Goal: Task Accomplishment & Management: Manage account settings

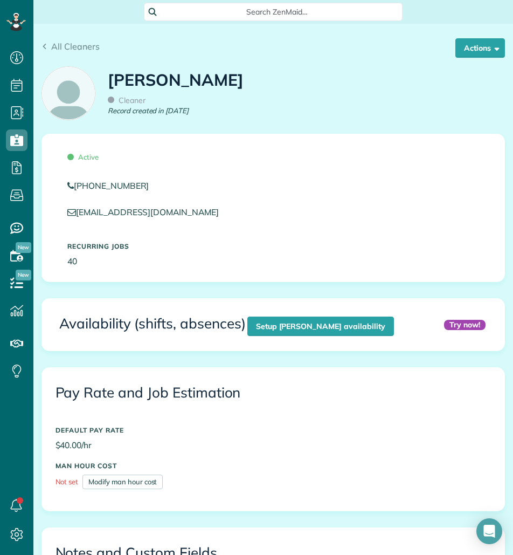
scroll to position [324, 0]
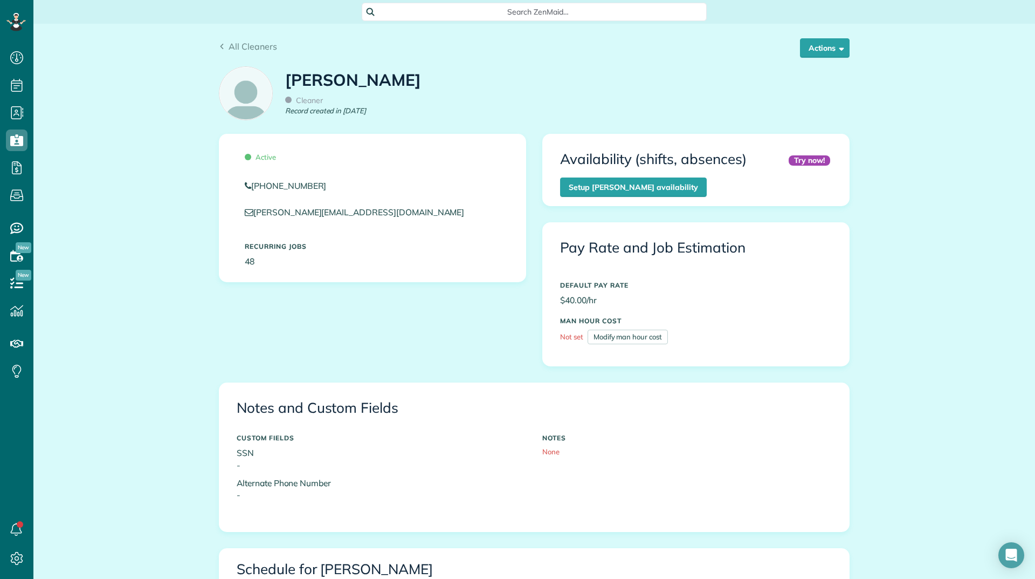
scroll to position [539, 0]
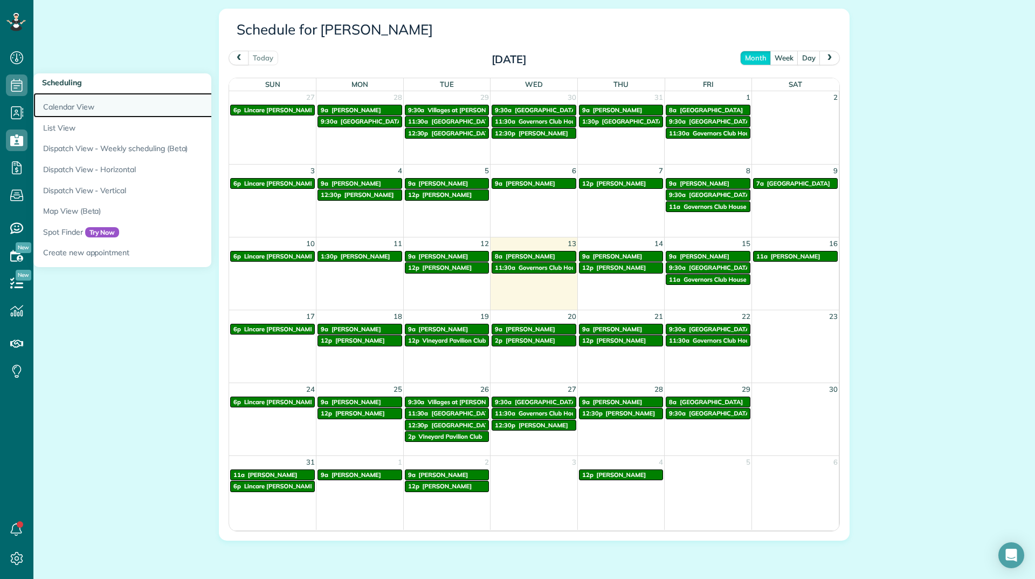
click at [47, 103] on link "Calendar View" at bounding box center [168, 105] width 270 height 25
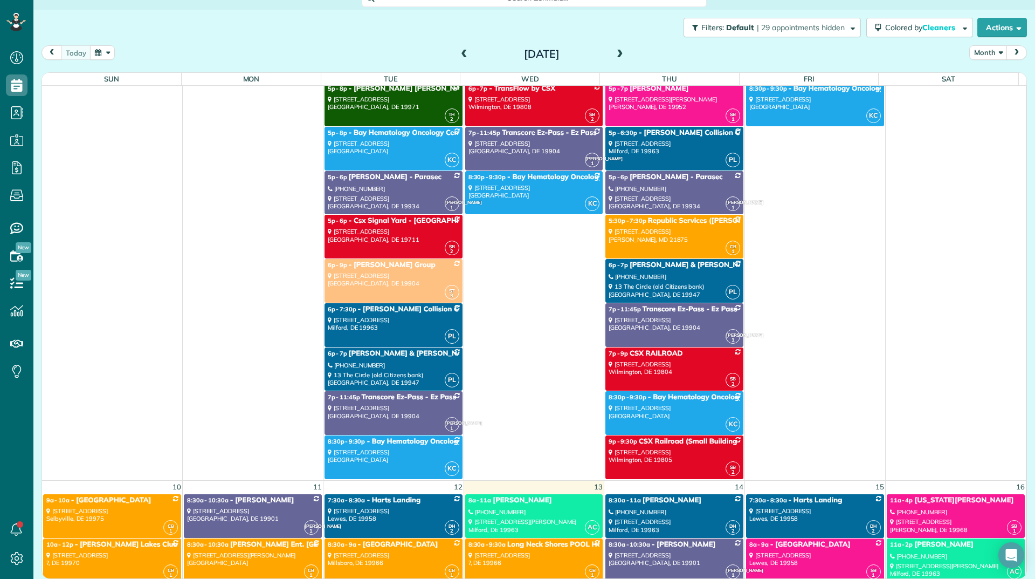
scroll to position [3397, 0]
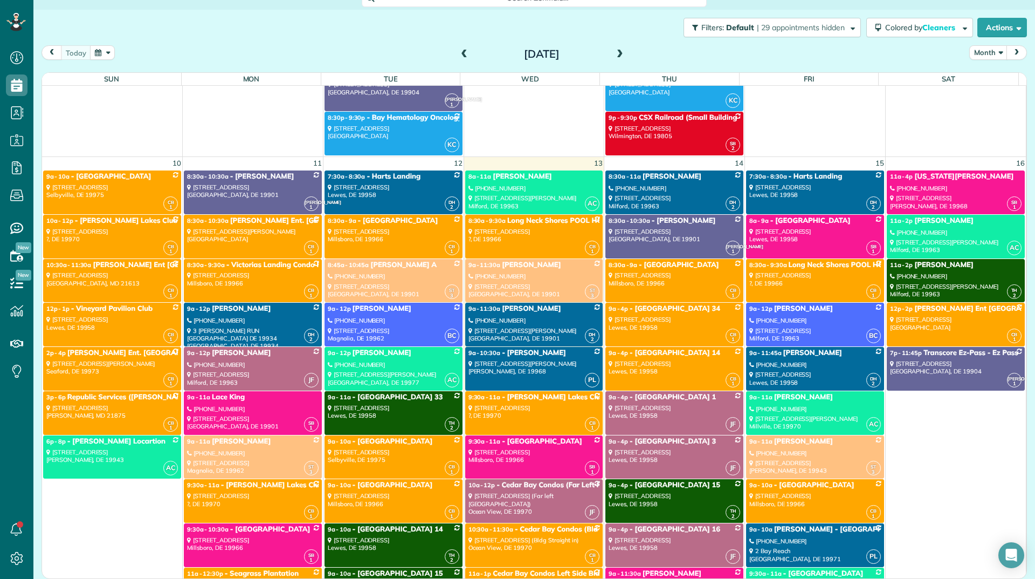
click at [923, 221] on span "[PERSON_NAME]" at bounding box center [944, 220] width 59 height 9
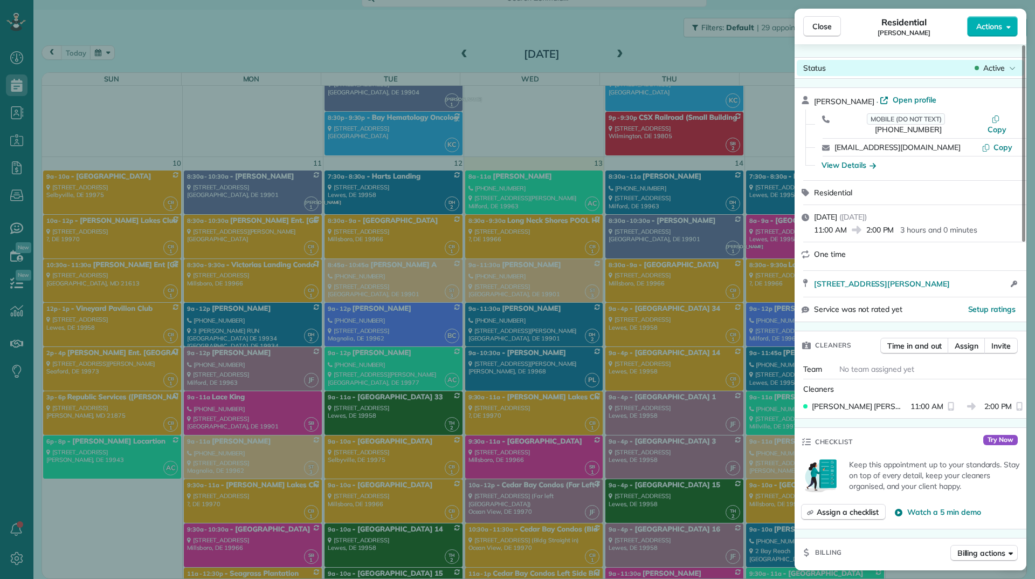
click at [986, 68] on span "Active" at bounding box center [995, 68] width 22 height 11
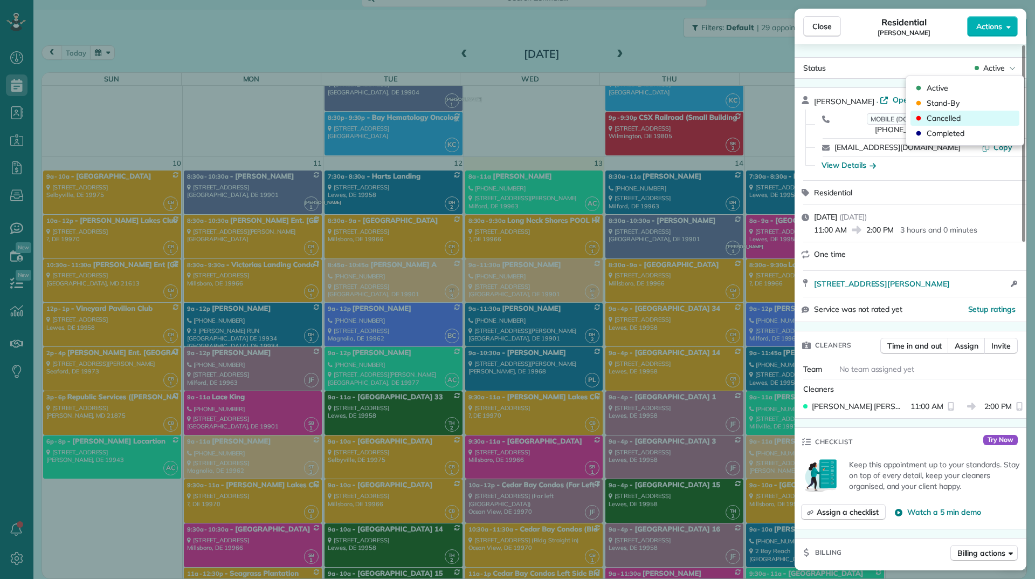
click at [966, 112] on div "Cancelled" at bounding box center [965, 118] width 109 height 15
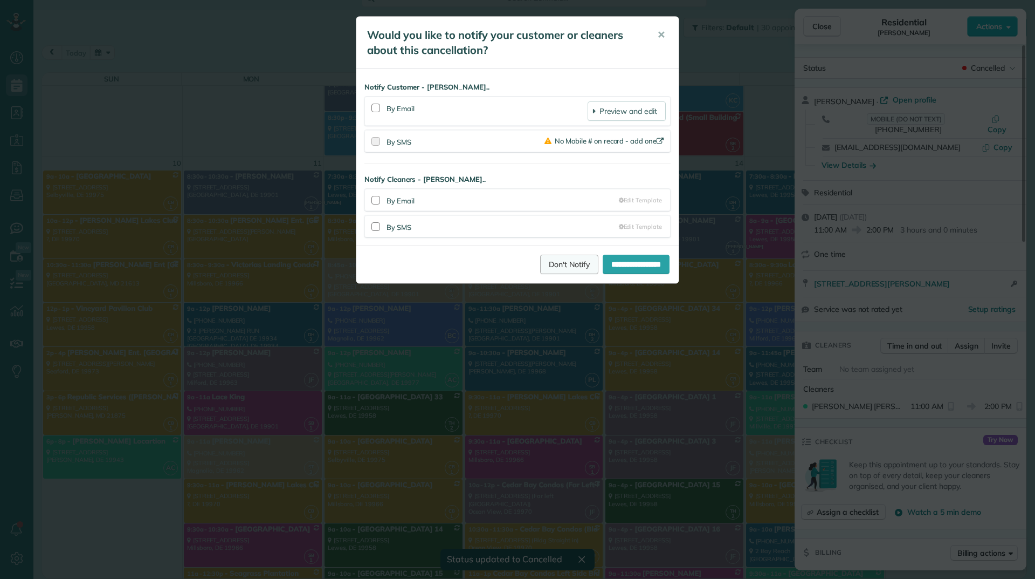
click at [559, 266] on link "Don't Notify" at bounding box center [569, 264] width 58 height 19
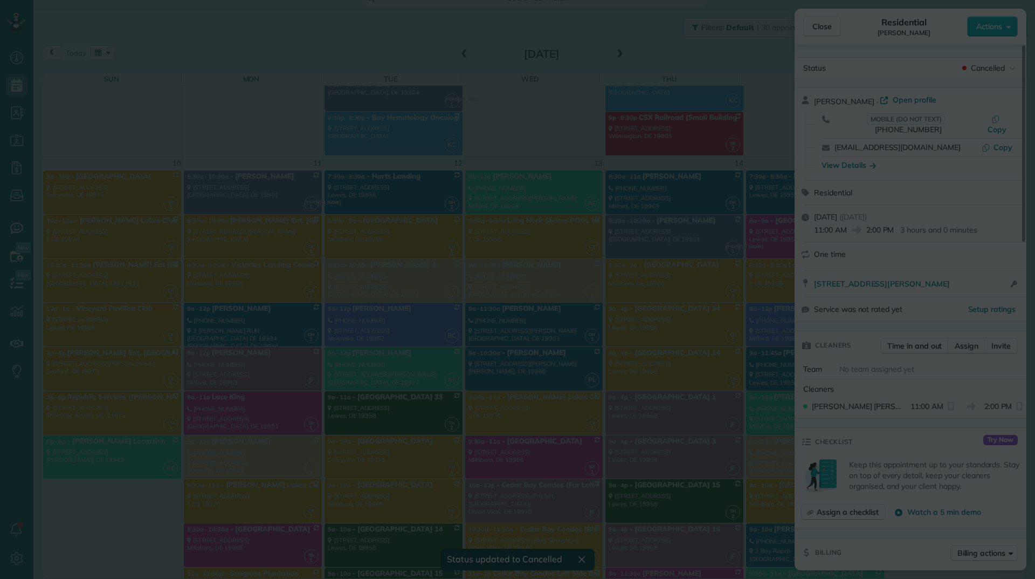
scroll to position [3397, 0]
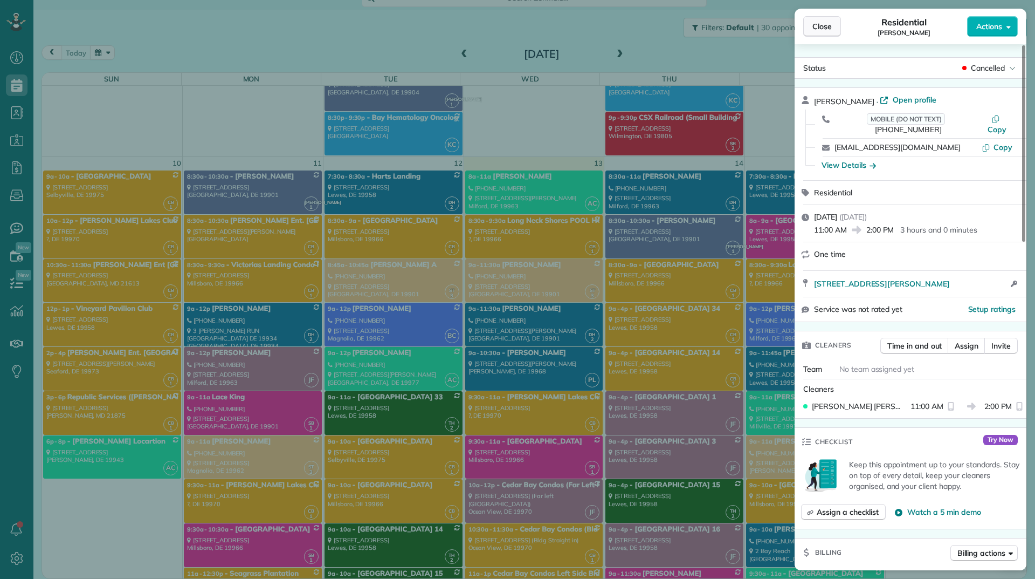
click at [809, 30] on button "Close" at bounding box center [822, 26] width 38 height 20
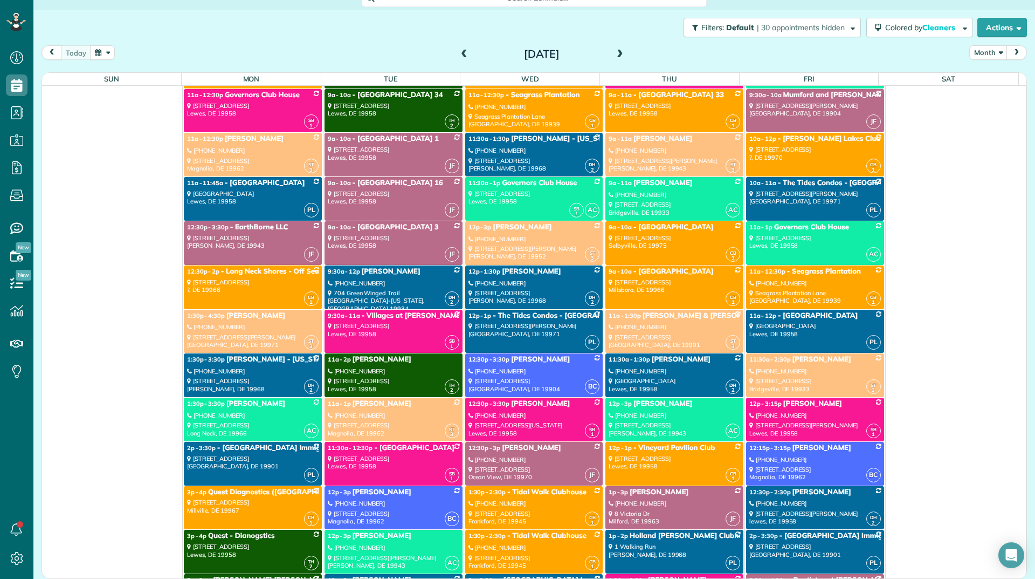
scroll to position [4044, 0]
